Goal: Find contact information: Find contact information

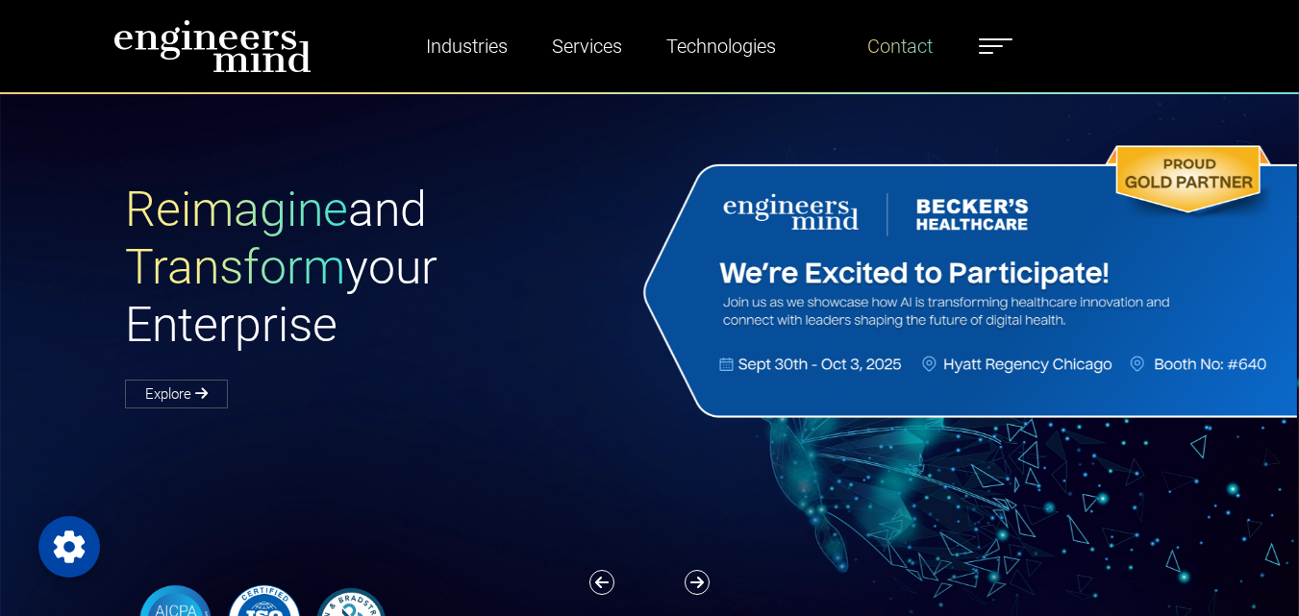
click at [896, 54] on link "Contact" at bounding box center [899, 46] width 81 height 44
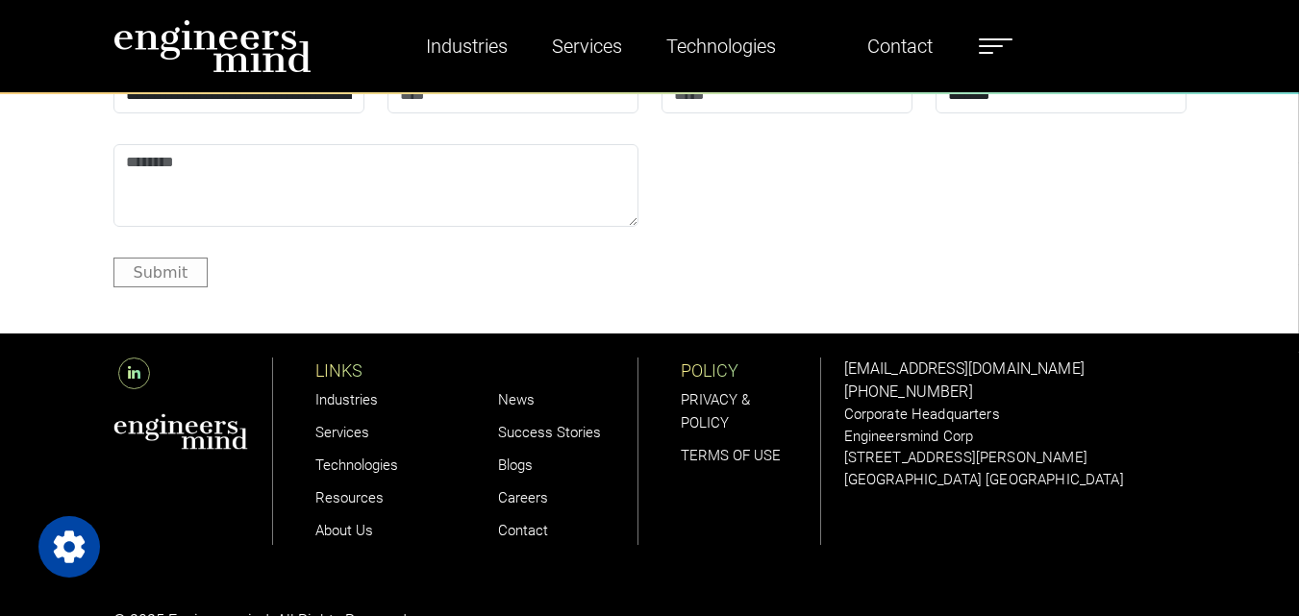
scroll to position [2308, 0]
